Goal: Complete application form

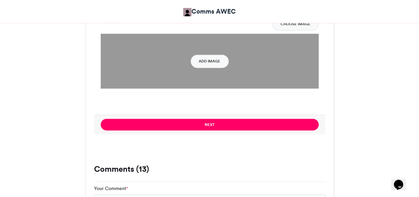
scroll to position [796, 0]
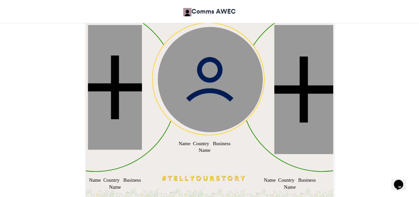
scroll to position [269, 0]
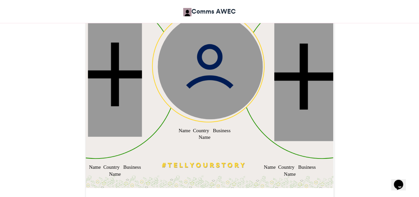
click at [118, 169] on div "Name Country Business Name" at bounding box center [115, 170] width 54 height 14
click at [112, 168] on div "Name Country Business Name" at bounding box center [115, 170] width 54 height 14
click at [104, 166] on div "Name Country Business Name" at bounding box center [115, 170] width 54 height 14
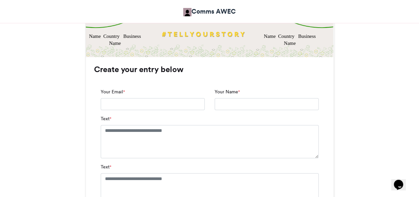
scroll to position [402, 0]
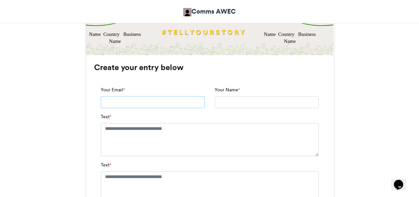
click at [170, 103] on input "Your Email *" at bounding box center [153, 102] width 104 height 12
type input "**********"
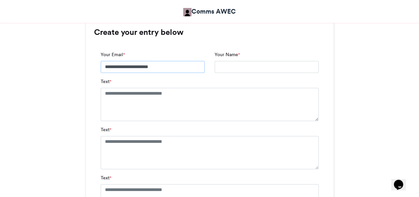
scroll to position [435, 0]
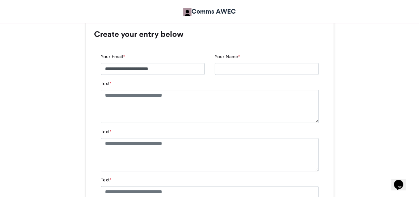
click at [226, 59] on label "Your Name *" at bounding box center [227, 56] width 25 height 7
click at [226, 63] on input "Your Name *" at bounding box center [267, 69] width 104 height 12
drag, startPoint x: 227, startPoint y: 63, endPoint x: 231, endPoint y: 57, distance: 6.5
click at [227, 63] on input "Your Name *" at bounding box center [267, 69] width 104 height 12
type input "**********"
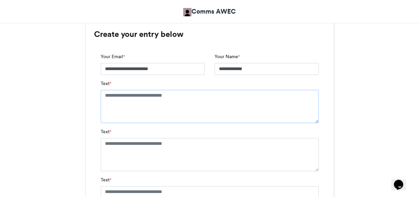
click at [191, 96] on textarea "Text *" at bounding box center [210, 106] width 218 height 33
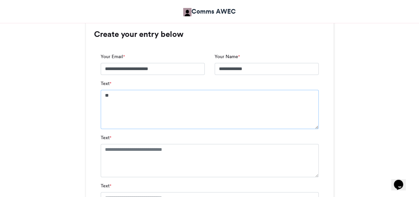
type textarea "*"
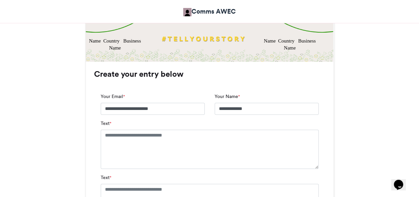
scroll to position [468, 0]
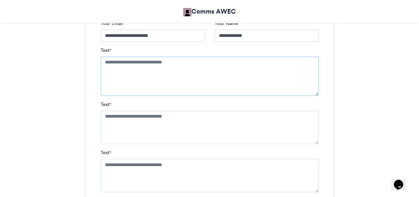
click at [111, 63] on textarea "Text *" at bounding box center [210, 75] width 218 height 39
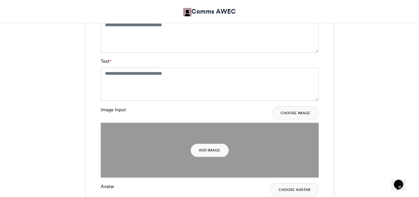
scroll to position [535, 0]
